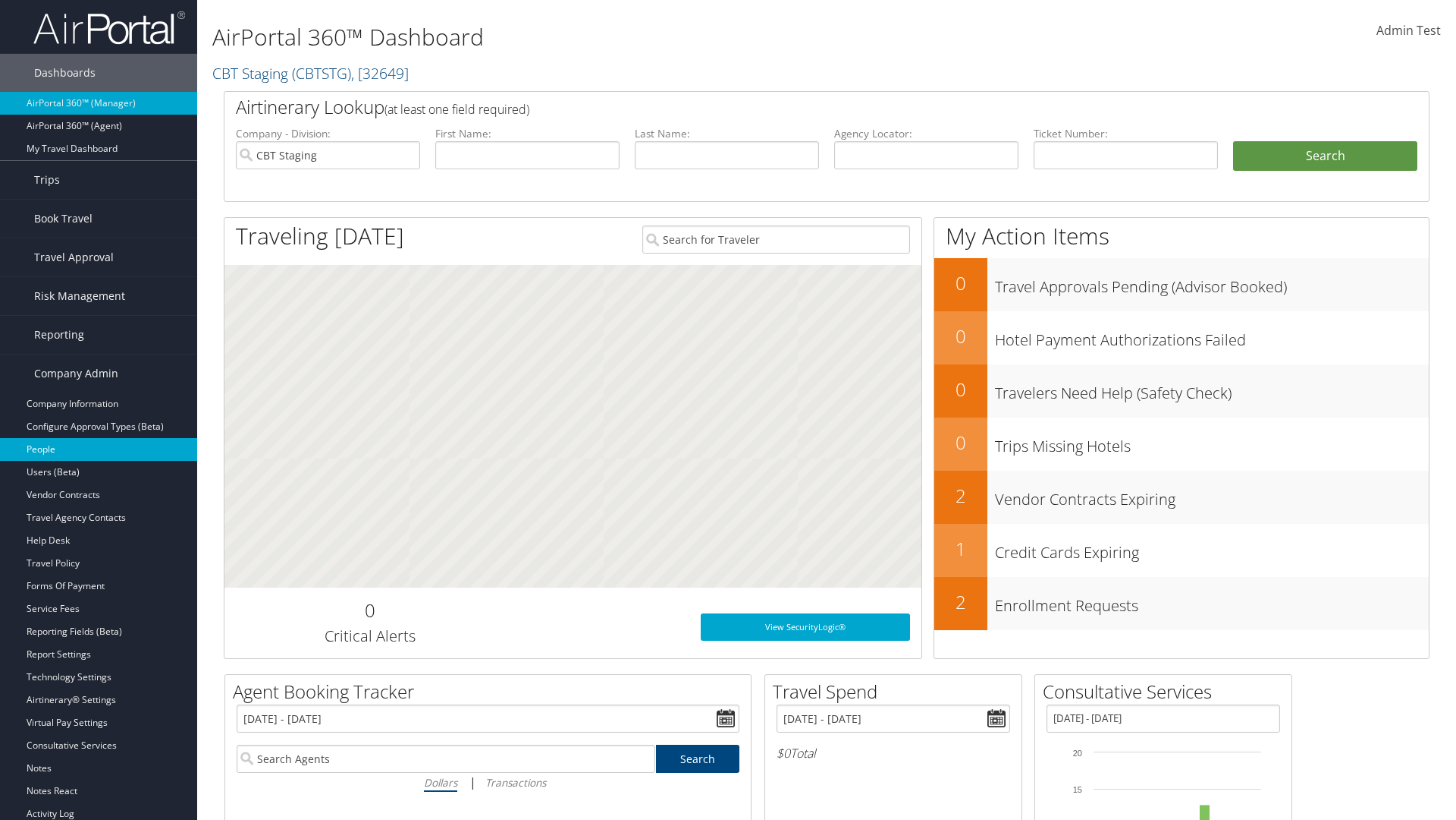
click at [99, 449] on link "People" at bounding box center [98, 449] width 197 height 22
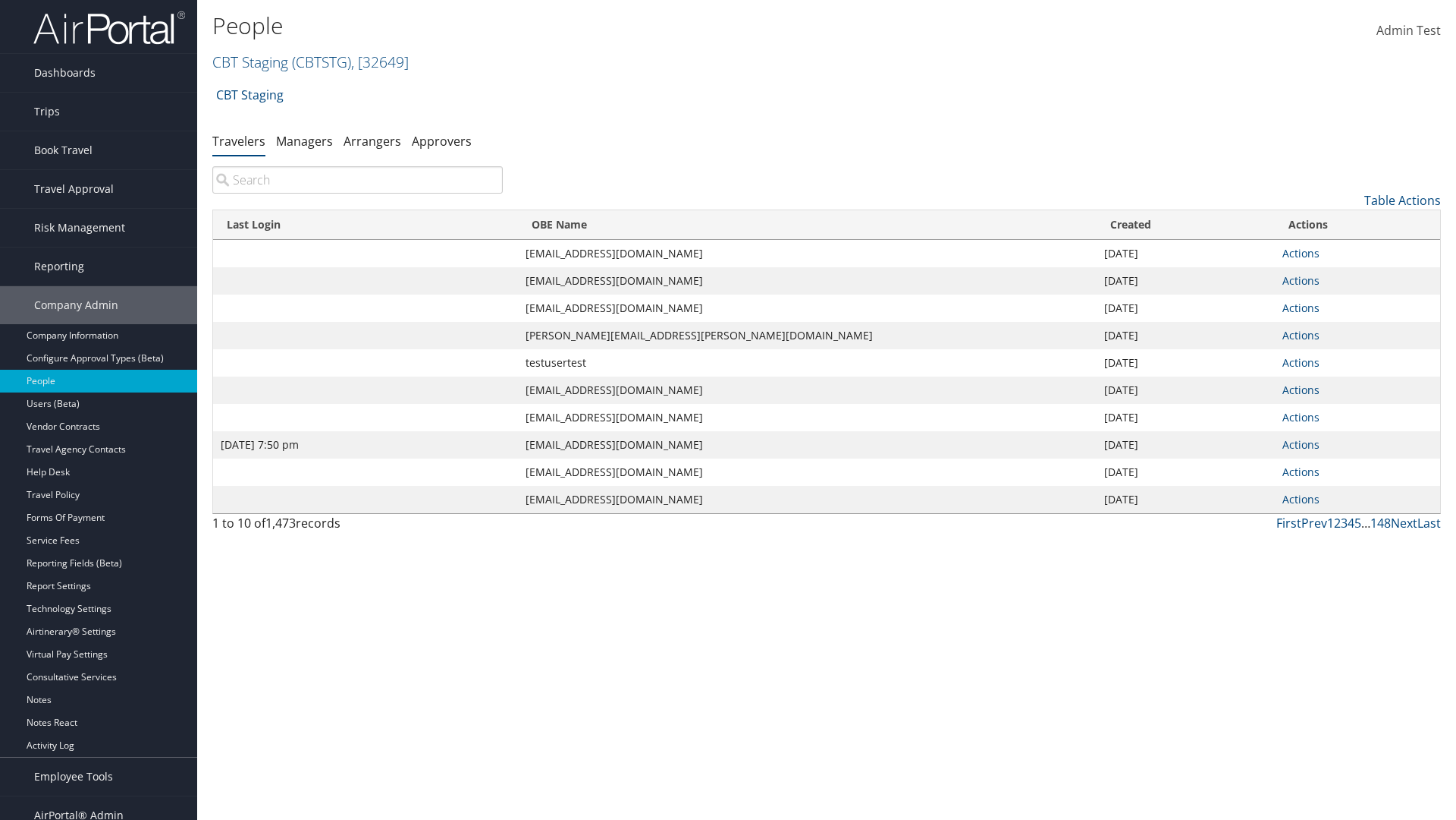
click at [358, 180] on input "search" at bounding box center [358, 179] width 290 height 27
type input "[DATE] 7:50 pm"
